Goal: Transaction & Acquisition: Purchase product/service

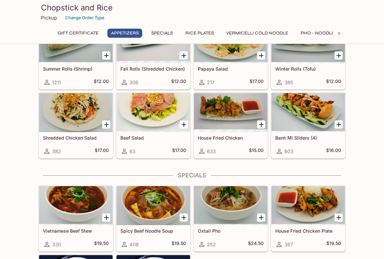
scroll to position [145, 0]
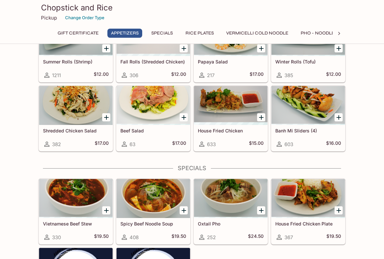
click at [311, 116] on div at bounding box center [307, 105] width 73 height 39
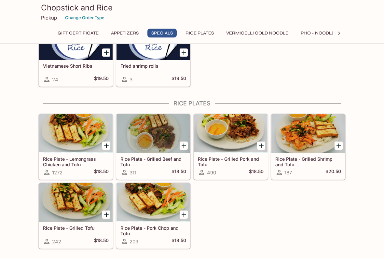
scroll to position [372, 0]
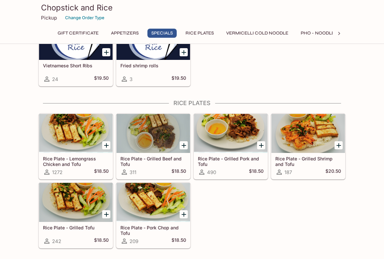
click at [233, 139] on div at bounding box center [230, 133] width 73 height 39
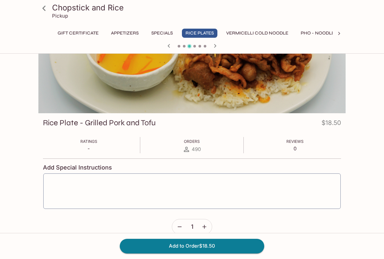
scroll to position [28, 0]
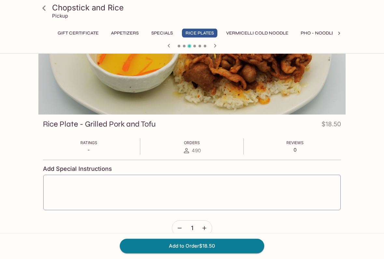
click at [214, 214] on button "Add to Order $18.50" at bounding box center [192, 246] width 144 height 14
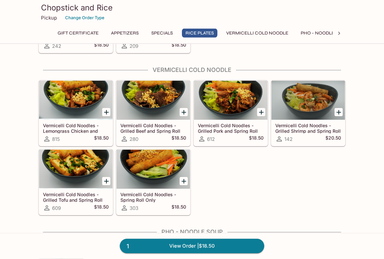
scroll to position [567, 0]
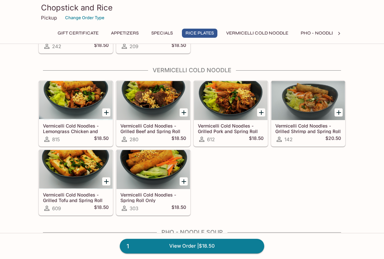
click at [163, 186] on div at bounding box center [152, 169] width 73 height 39
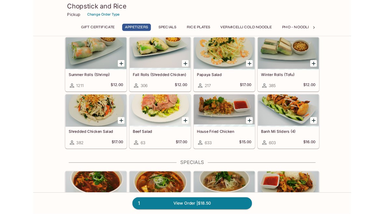
scroll to position [117, 0]
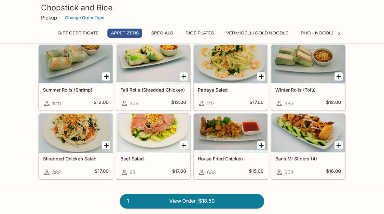
click at [315, 146] on div at bounding box center [307, 133] width 73 height 39
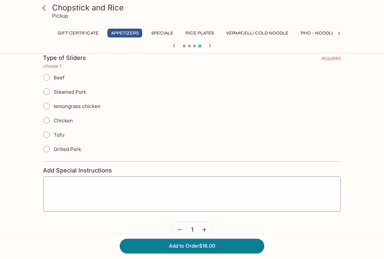
scroll to position [147, 0]
click at [48, 148] on input "Grilled Pork" at bounding box center [47, 149] width 14 height 14
radio input "true"
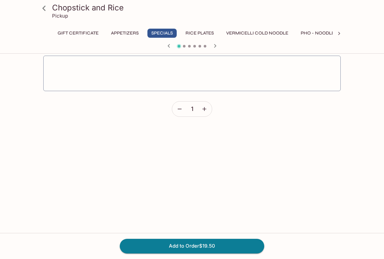
click at [92, 72] on textarea at bounding box center [192, 73] width 288 height 25
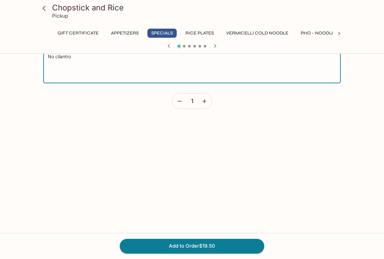
scroll to position [156, 0]
type textarea "No cilantro"
click at [222, 214] on button "Add to Order $19.50" at bounding box center [192, 246] width 144 height 14
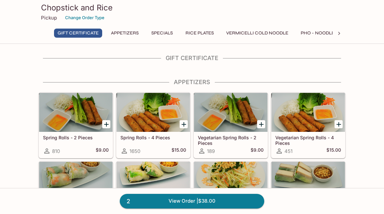
click at [176, 203] on link "2 View Order | $38.00" at bounding box center [192, 201] width 144 height 14
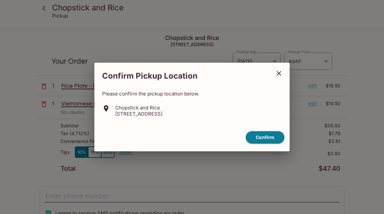
click at [269, 143] on button "Confirm" at bounding box center [264, 137] width 39 height 13
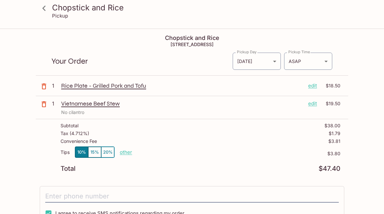
click at [311, 106] on p "edit" at bounding box center [312, 103] width 9 height 7
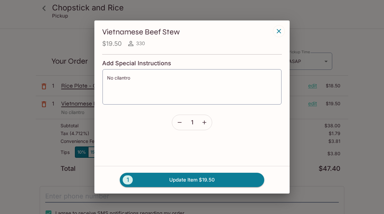
click at [179, 120] on icon "button" at bounding box center [179, 122] width 7 height 7
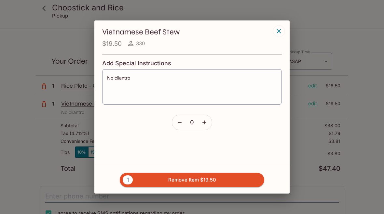
click at [207, 184] on button "1 Remove Item $19.50" at bounding box center [192, 180] width 144 height 14
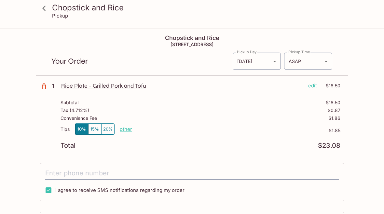
click at [326, 61] on body "Chopstick and Rice Pickup Chopstick and Rice [STREET_ADDRESS] Your Order Pickup…" at bounding box center [192, 136] width 384 height 214
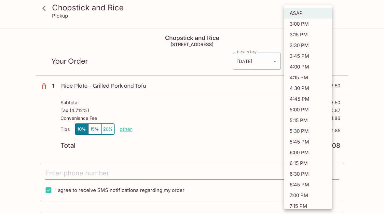
click at [302, 185] on li "6:45 PM" at bounding box center [308, 184] width 48 height 11
type input "[DATE]T04:45:02.000000Z"
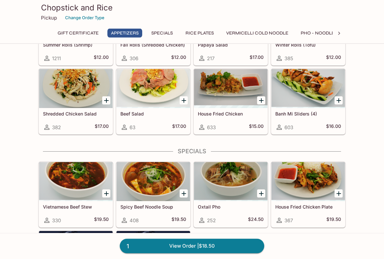
scroll to position [162, 0]
click at [295, 94] on div at bounding box center [307, 88] width 73 height 39
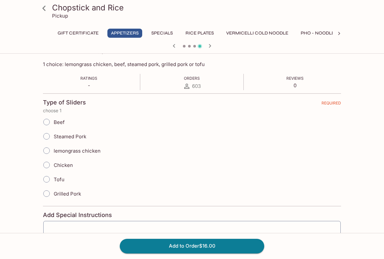
scroll to position [101, 0]
click at [51, 192] on input "Grilled Pork" at bounding box center [47, 194] width 14 height 14
radio input "true"
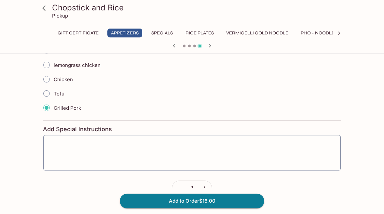
scroll to position [205, 0]
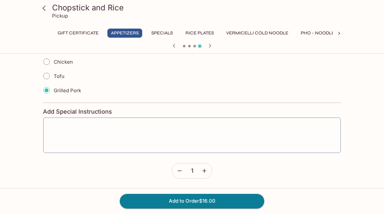
click at [148, 130] on textarea at bounding box center [192, 135] width 288 height 25
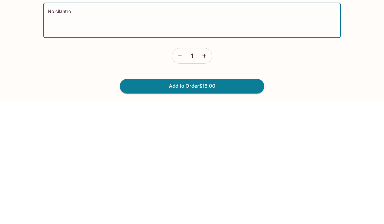
type textarea "No cilantro"
click at [235, 204] on button "Add to Order $16.00" at bounding box center [192, 211] width 144 height 14
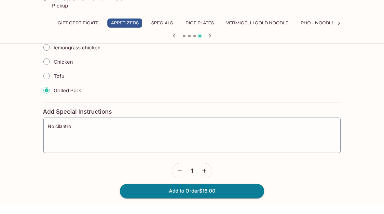
scroll to position [205, 0]
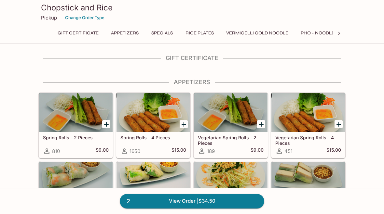
click at [79, 122] on div at bounding box center [75, 112] width 73 height 39
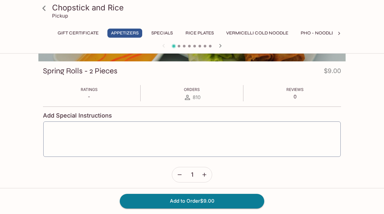
scroll to position [85, 0]
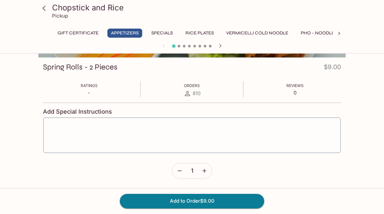
click at [216, 202] on button "Add to Order $9.00" at bounding box center [192, 201] width 144 height 14
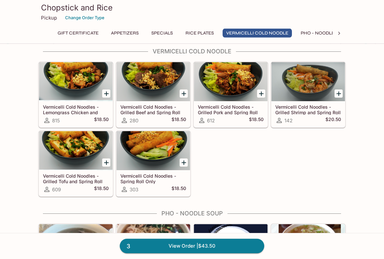
scroll to position [586, 0]
click at [163, 161] on div at bounding box center [152, 150] width 73 height 39
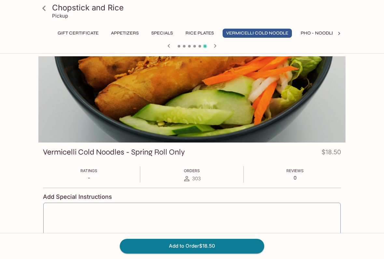
click at [213, 214] on button "Add to Order $18.50" at bounding box center [192, 246] width 144 height 14
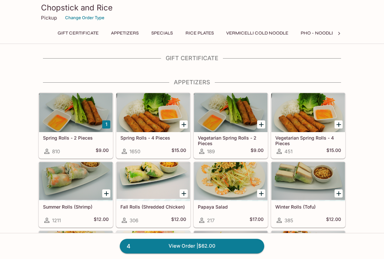
click at [183, 214] on link "4 View Order | $62.00" at bounding box center [192, 246] width 144 height 14
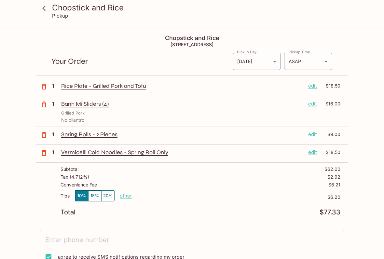
click at [325, 64] on body "Chopstick and Rice Pickup Chopstick and Rice [STREET_ADDRESS] Your Order Pickup…" at bounding box center [192, 158] width 384 height 259
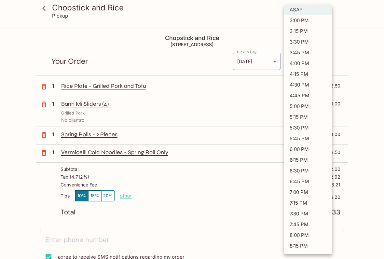
scroll to position [4, 0]
click at [302, 180] on li "6:45 PM" at bounding box center [308, 181] width 48 height 11
type input "[DATE]T04:45:19.000000Z"
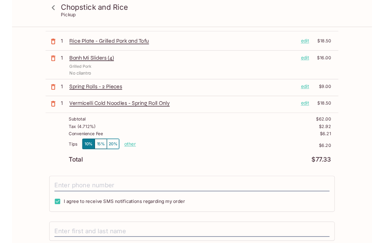
scroll to position [50, 0]
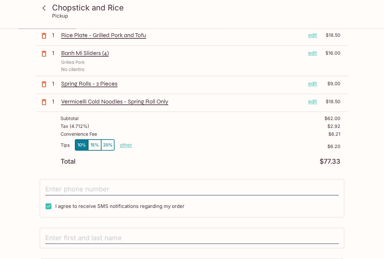
click at [98, 186] on input "tel" at bounding box center [191, 189] width 293 height 12
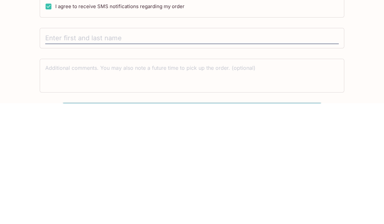
scroll to position [130, 0]
type input "[PHONE_NUMBER]"
click at [111, 153] on input "text" at bounding box center [191, 159] width 293 height 12
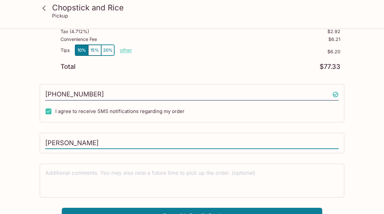
scroll to position [155, 0]
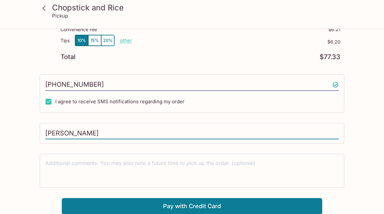
type input "[PERSON_NAME]"
click at [202, 209] on button "Pay with Credit Card" at bounding box center [192, 206] width 260 height 16
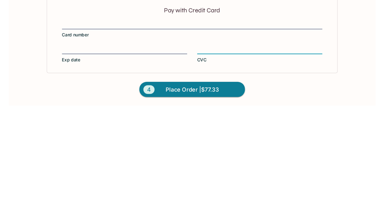
scroll to position [253, 0]
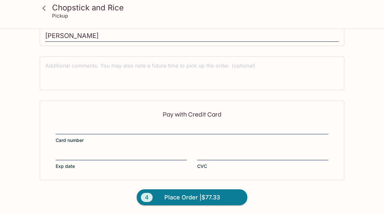
click at [187, 198] on span "Place Order | $77.33" at bounding box center [192, 197] width 56 height 10
